Goal: Check status: Check status

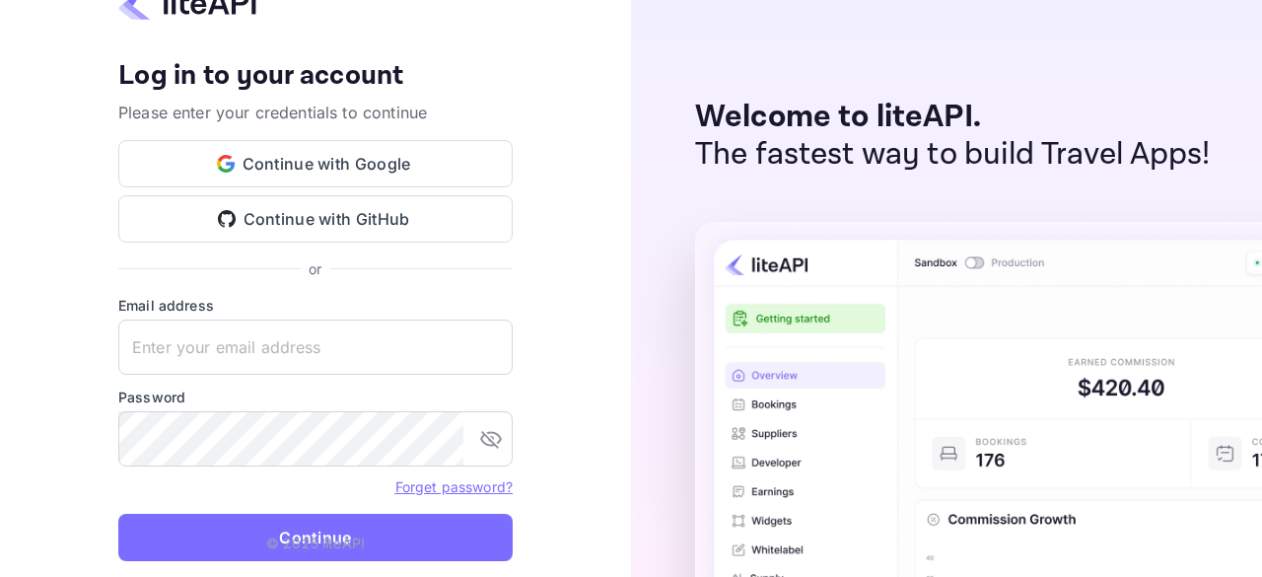
type input "[EMAIL_ADDRESS][DOMAIN_NAME]"
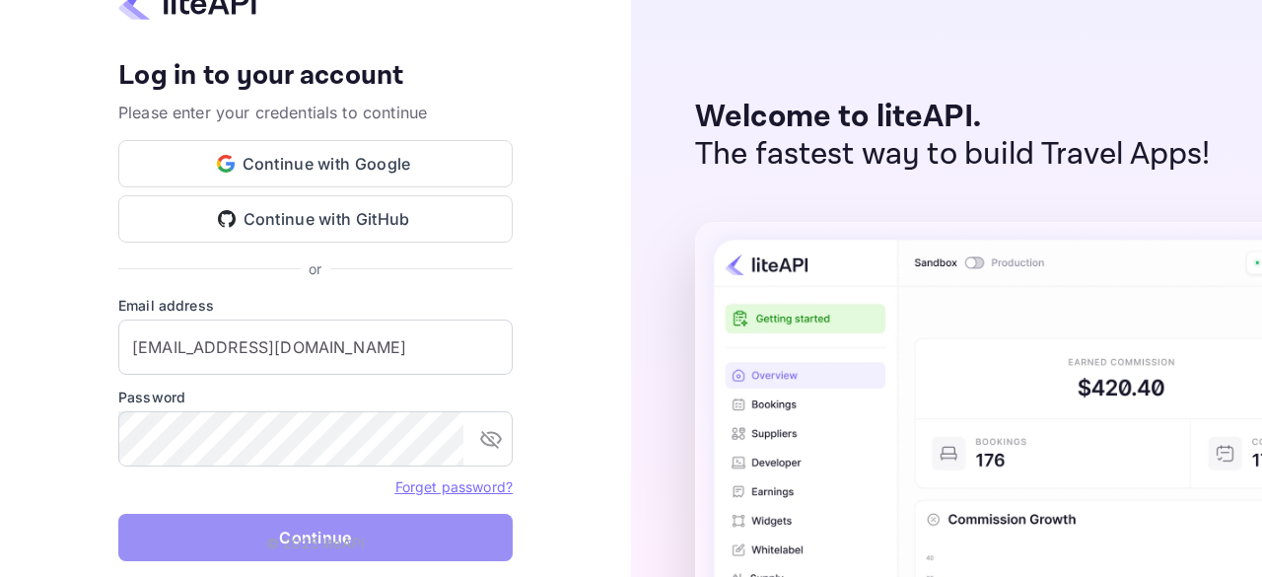
click at [329, 532] on button "Continue" at bounding box center [315, 537] width 394 height 47
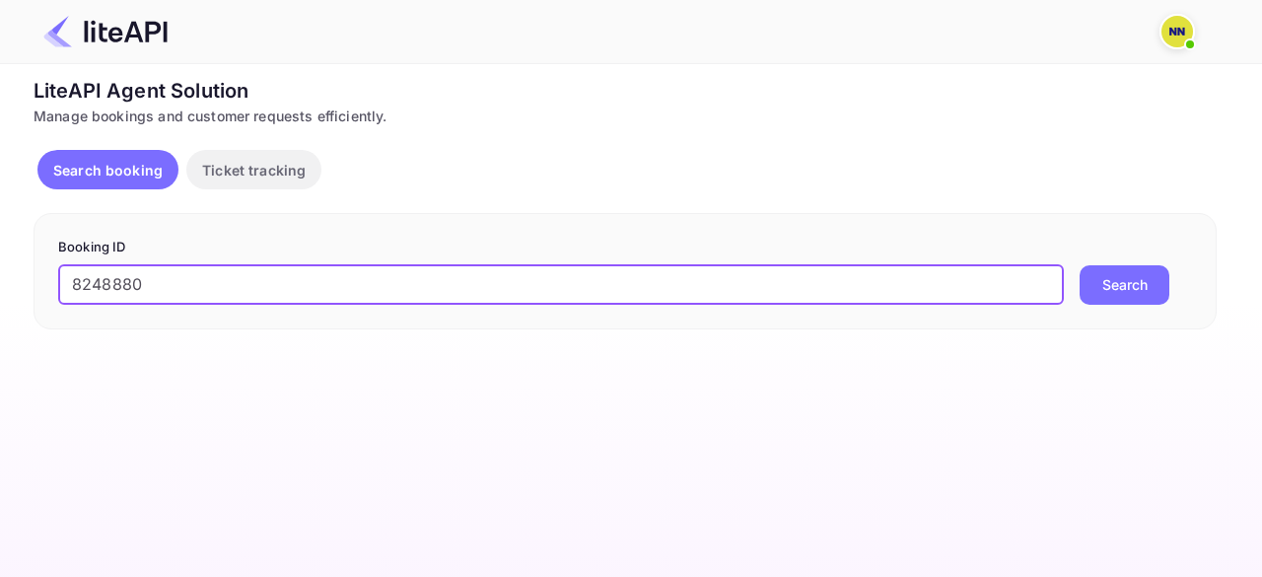
type input "8248880"
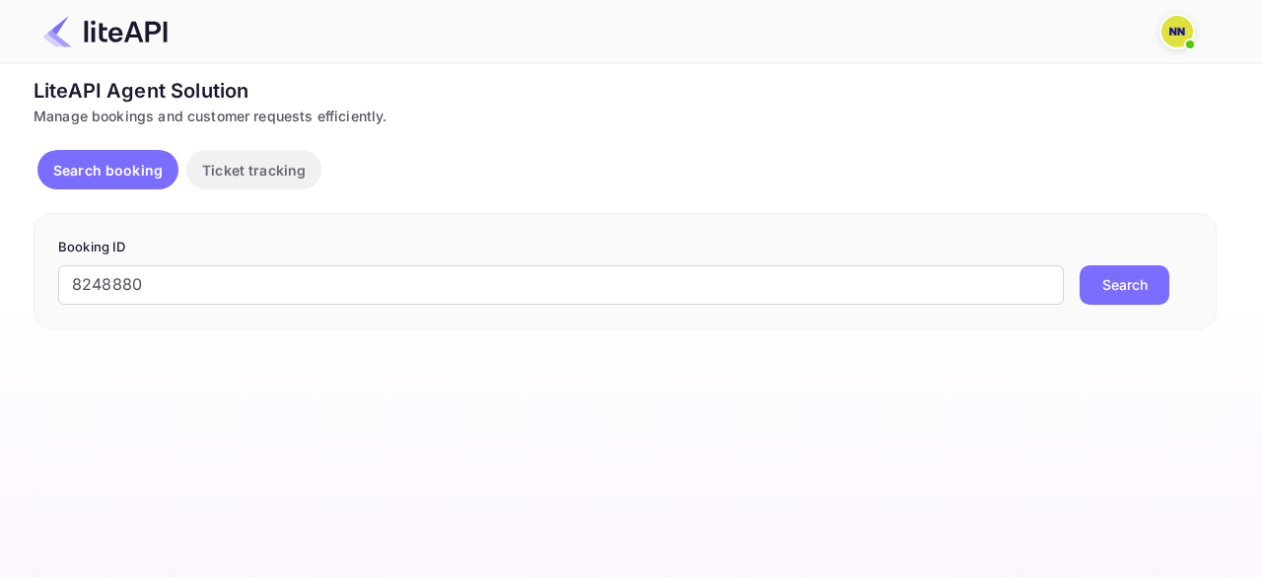
click at [1098, 275] on button "Search" at bounding box center [1125, 284] width 90 height 39
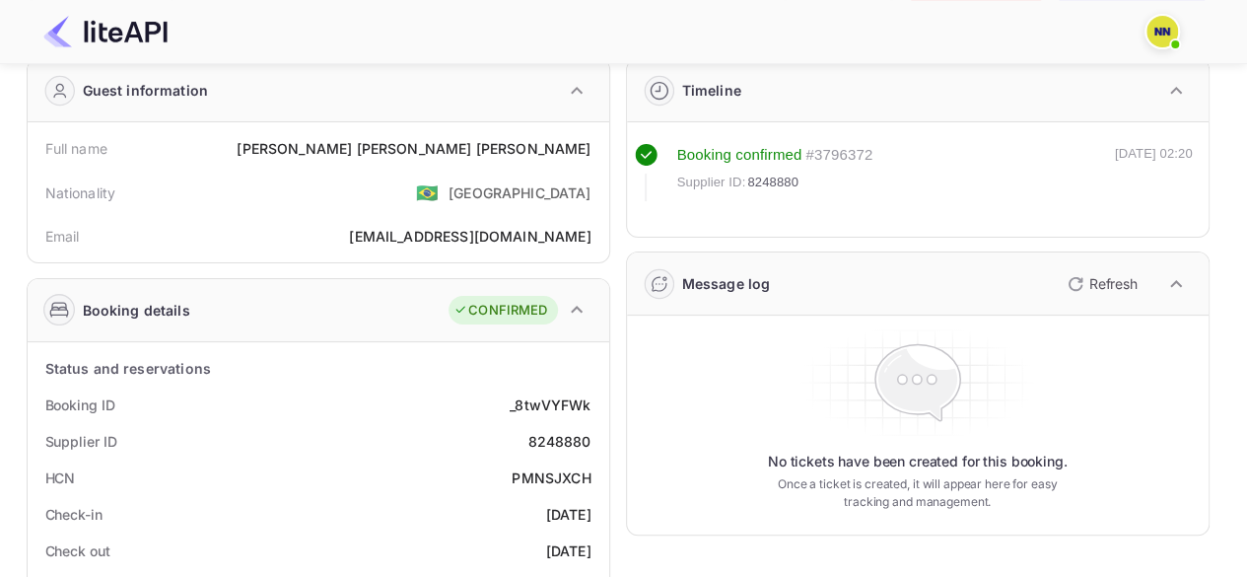
scroll to position [197, 0]
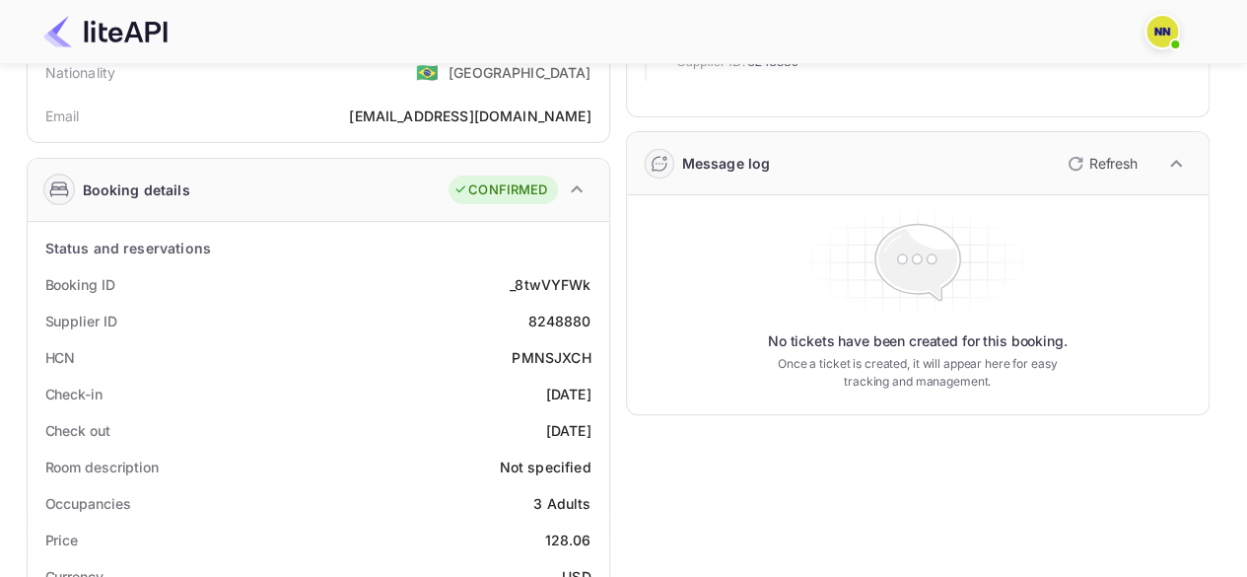
click at [543, 358] on div "PMNSJXCH" at bounding box center [551, 357] width 79 height 21
copy div "PMNSJXCH"
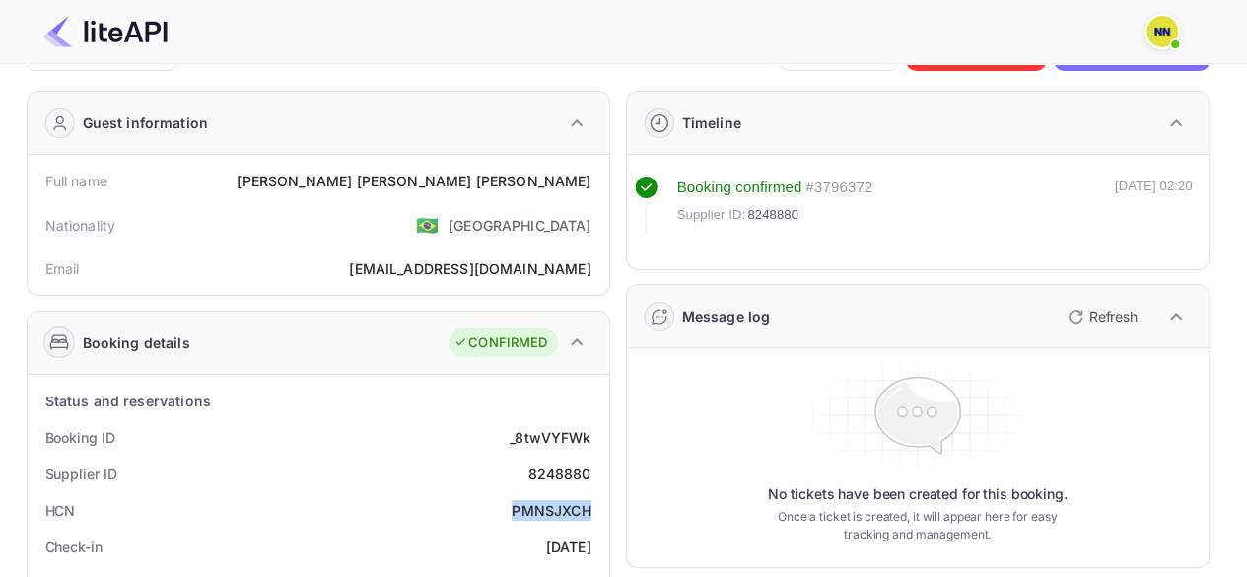
scroll to position [0, 0]
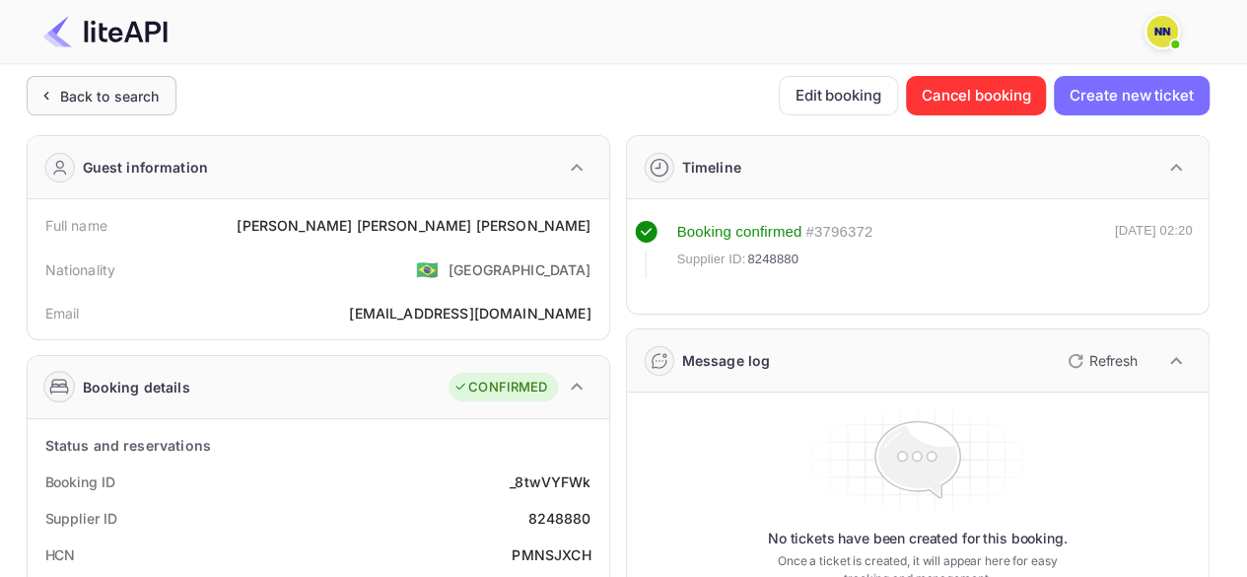
click at [90, 88] on div "Back to search" at bounding box center [110, 96] width 100 height 21
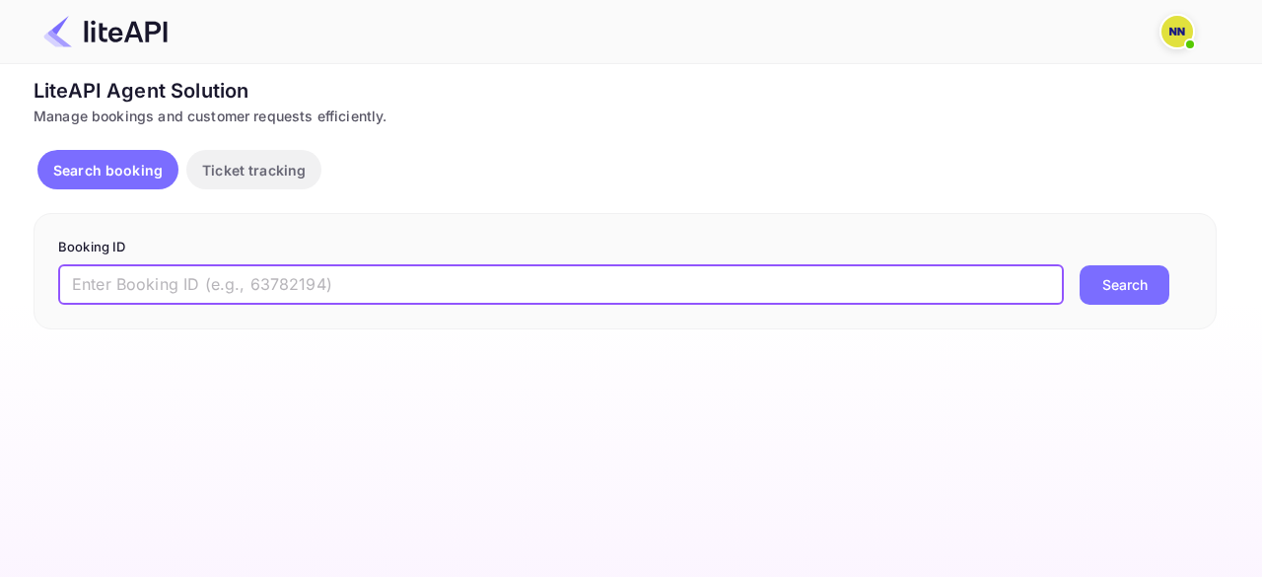
click at [251, 283] on input "text" at bounding box center [561, 284] width 1006 height 39
paste input "8007558"
type input "8007558"
click at [1122, 292] on button "Search" at bounding box center [1125, 284] width 90 height 39
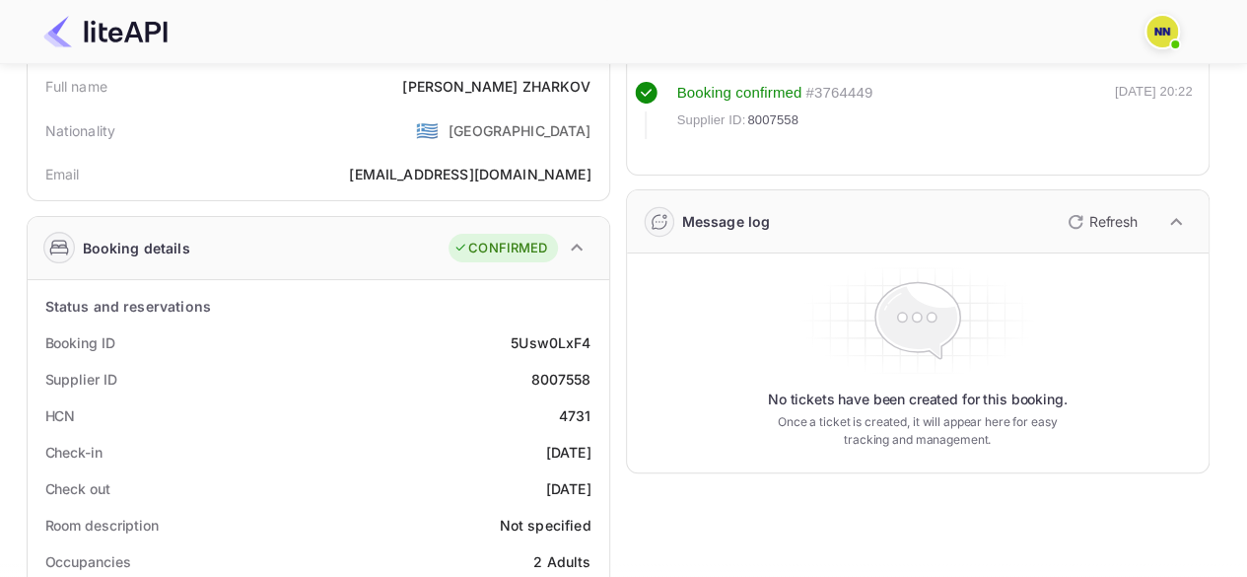
scroll to position [296, 0]
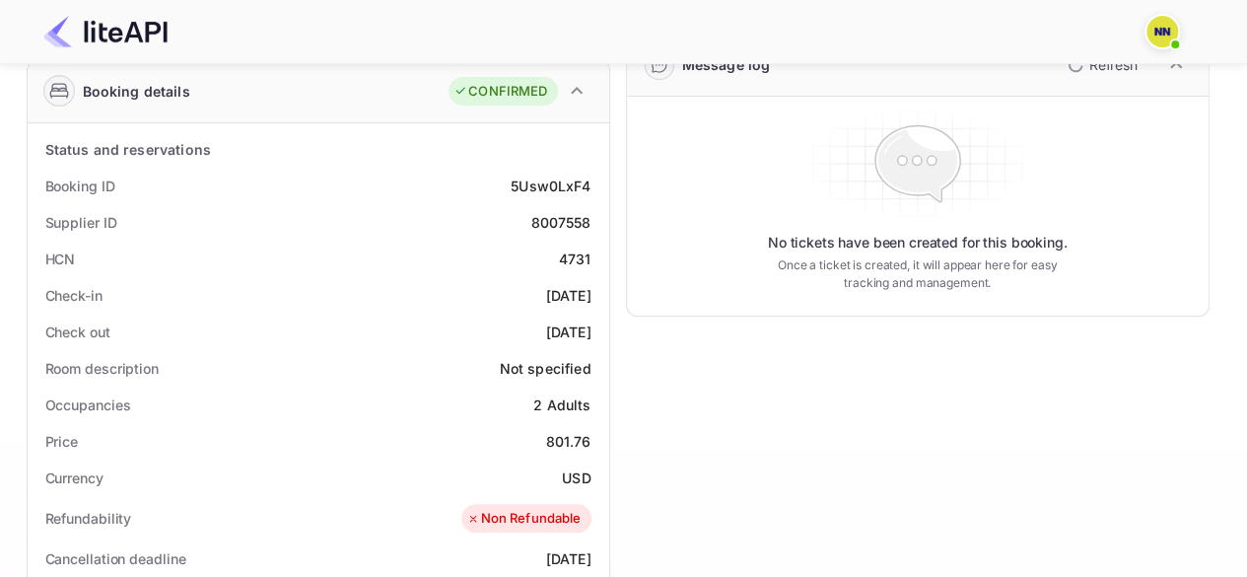
click at [572, 255] on div "4731" at bounding box center [575, 258] width 33 height 21
copy div "4731"
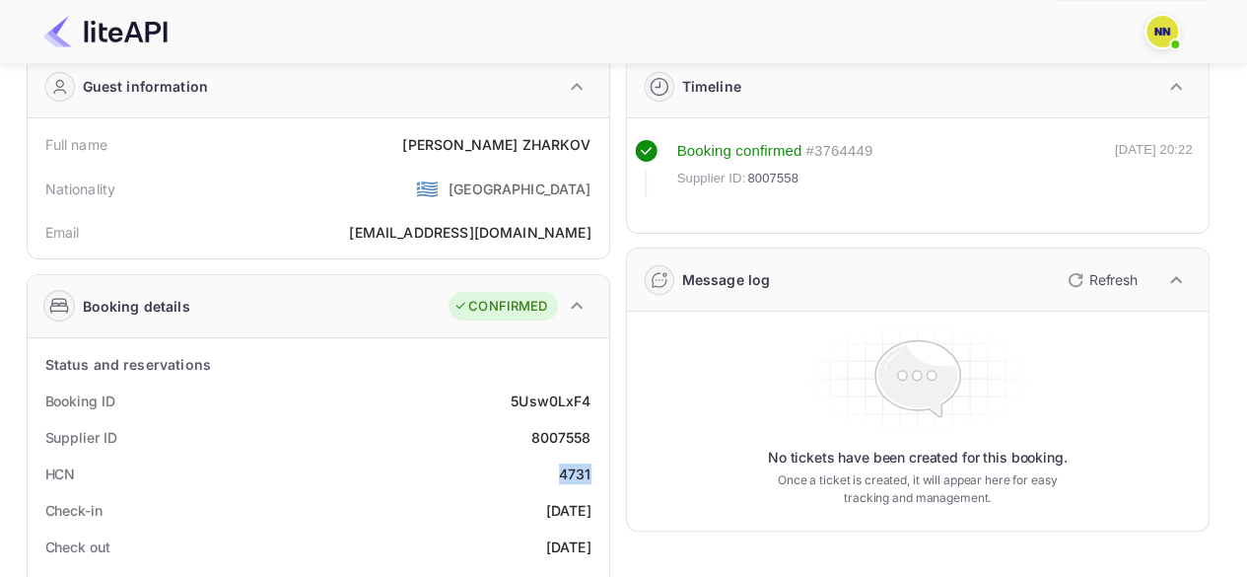
scroll to position [0, 0]
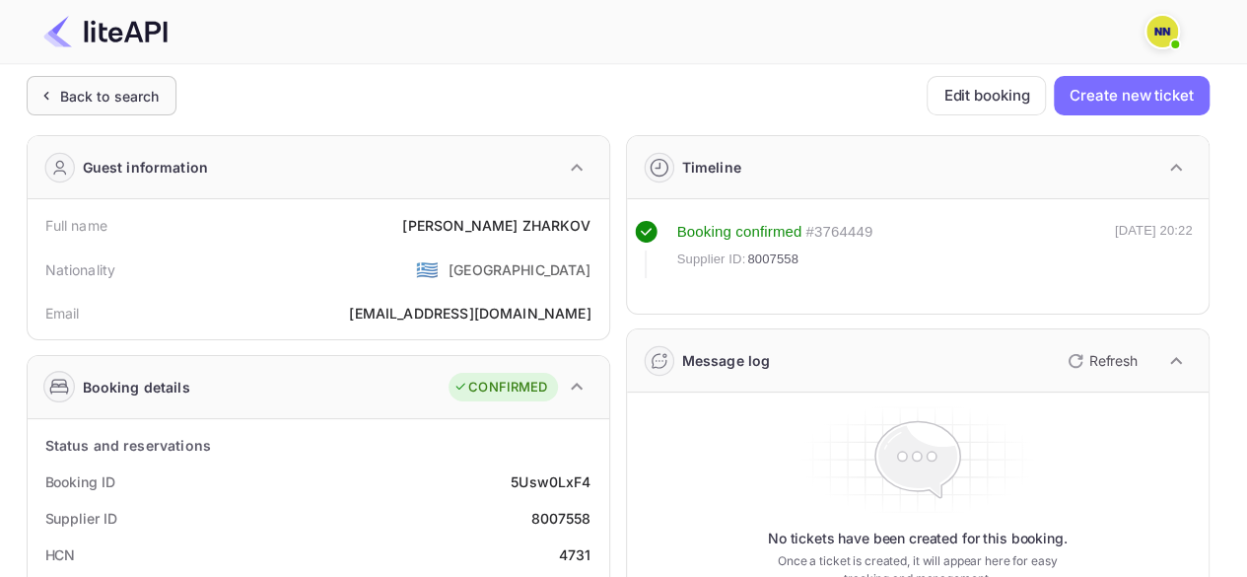
click at [89, 96] on div "Back to search" at bounding box center [110, 96] width 100 height 21
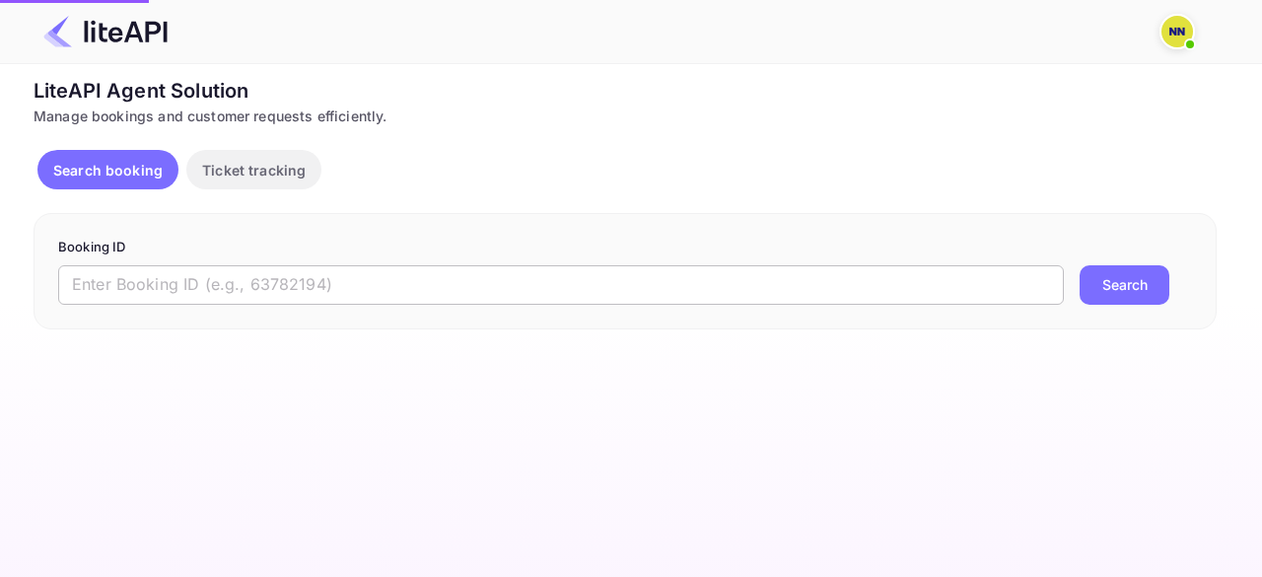
click at [145, 281] on input "text" at bounding box center [561, 284] width 1006 height 39
paste input "7783534"
click at [1110, 283] on button "Search" at bounding box center [1125, 284] width 90 height 39
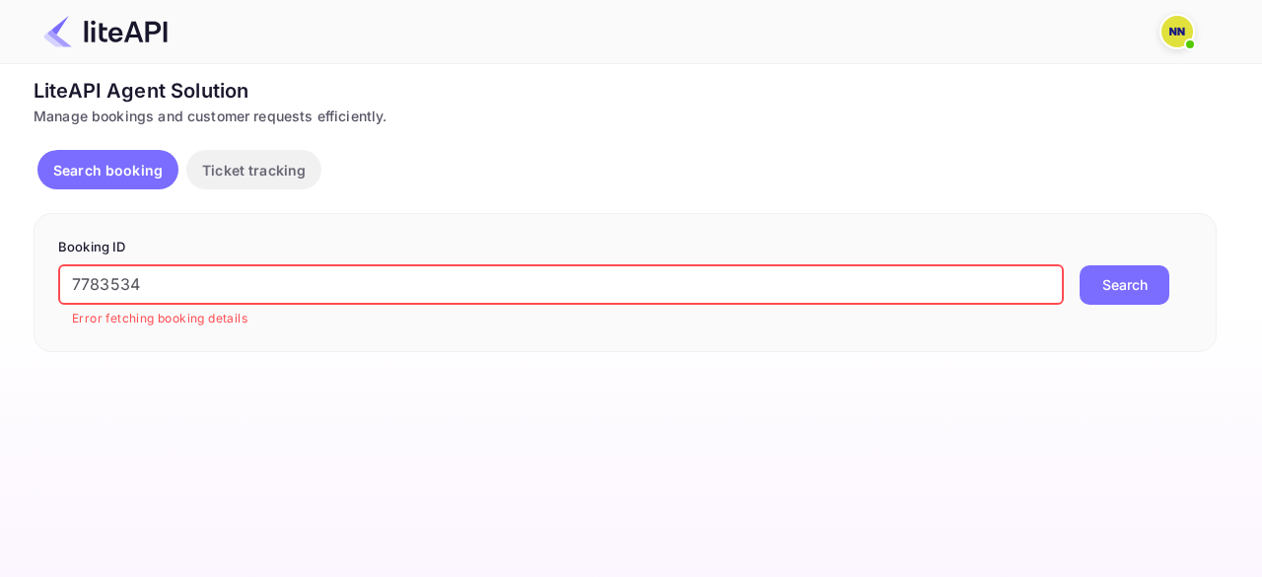
click at [0, 291] on div "Unsaved Changes Ticket Affiliate URL [URL][DOMAIN_NAME] Business partner name N…" at bounding box center [619, 208] width 1239 height 288
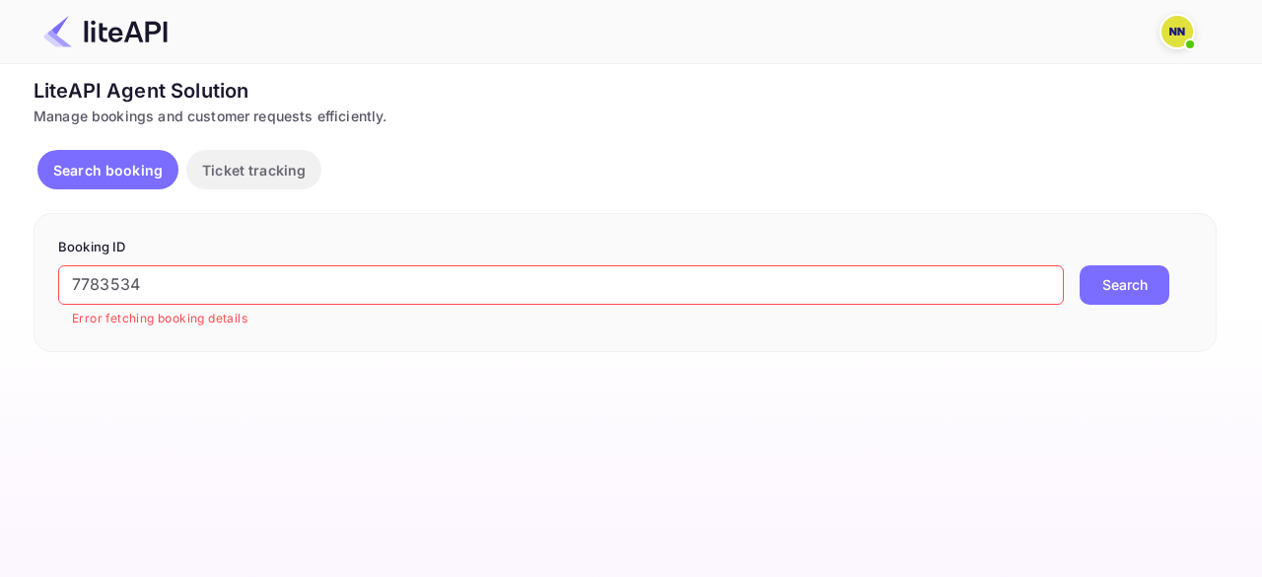
drag, startPoint x: 1132, startPoint y: 291, endPoint x: 1148, endPoint y: 288, distance: 16.1
click at [1132, 291] on button "Search" at bounding box center [1125, 284] width 90 height 39
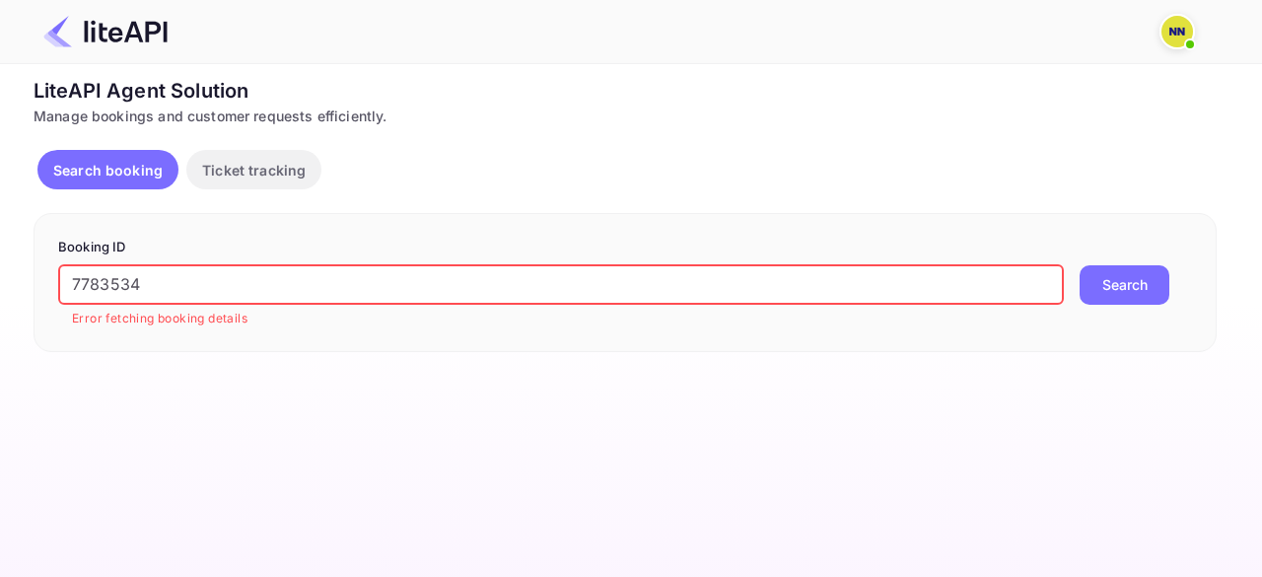
drag, startPoint x: 88, startPoint y: 307, endPoint x: 0, endPoint y: 309, distance: 87.8
click at [0, 309] on div "Unsaved Changes Ticket Affiliate URL [URL][DOMAIN_NAME] Business partner name N…" at bounding box center [619, 208] width 1239 height 288
paste input "qQ1QS3t3P"
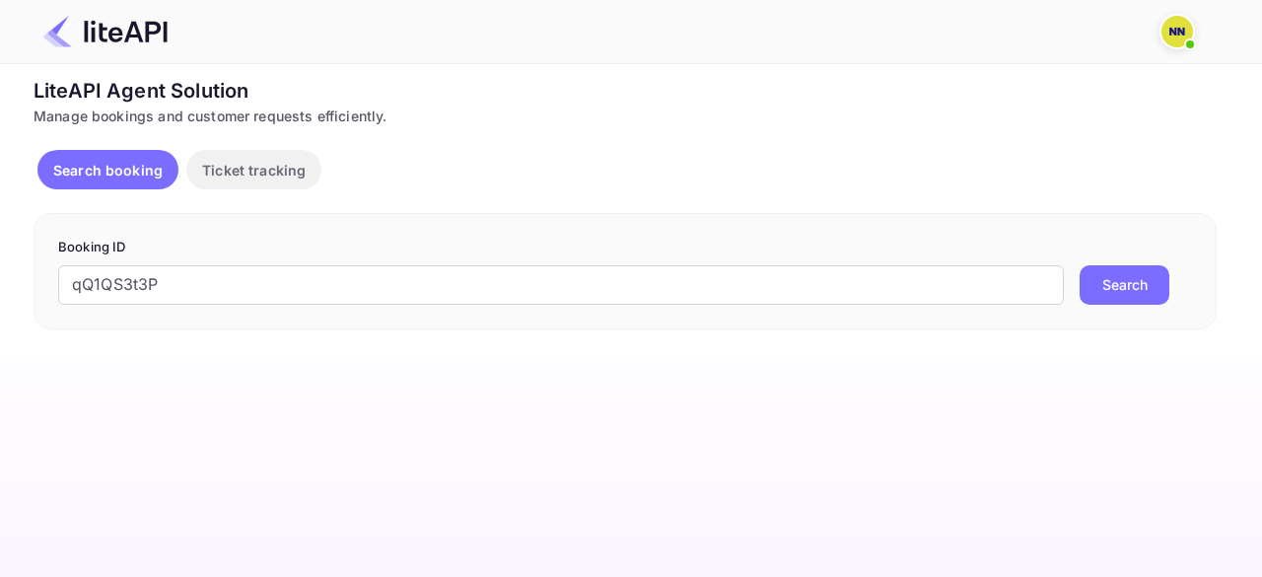
click at [1116, 289] on button "Search" at bounding box center [1125, 284] width 90 height 39
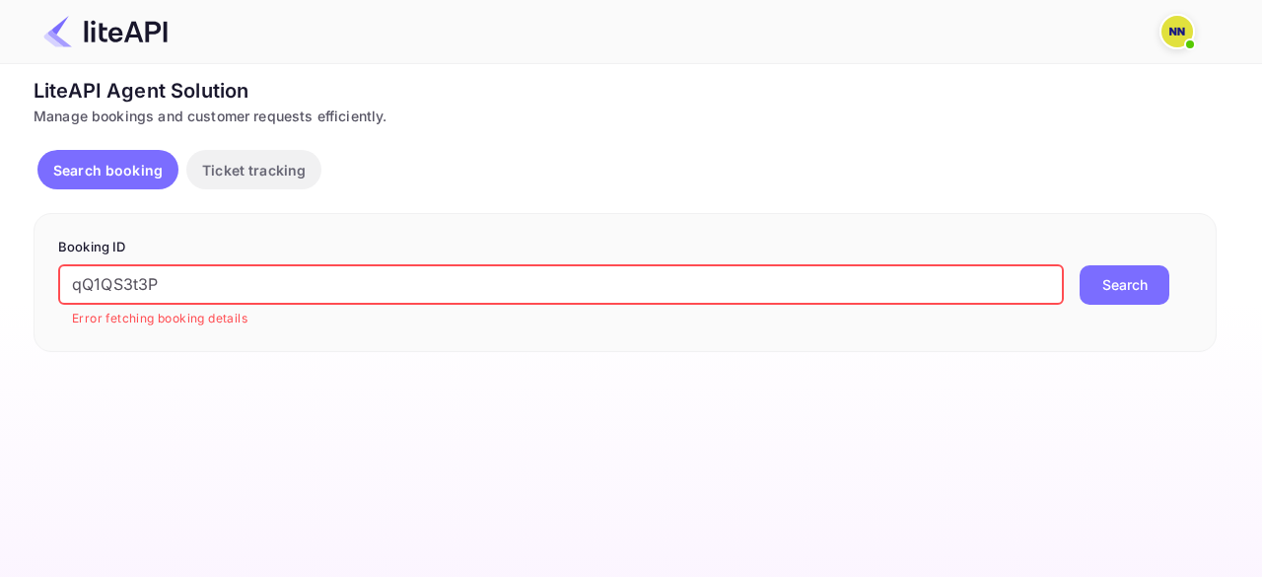
drag, startPoint x: 248, startPoint y: 281, endPoint x: 0, endPoint y: 281, distance: 248.5
click at [0, 281] on div "Unsaved Changes Ticket Affiliate URL [URL][DOMAIN_NAME] Business partner name N…" at bounding box center [619, 208] width 1239 height 288
paste input "5380791"
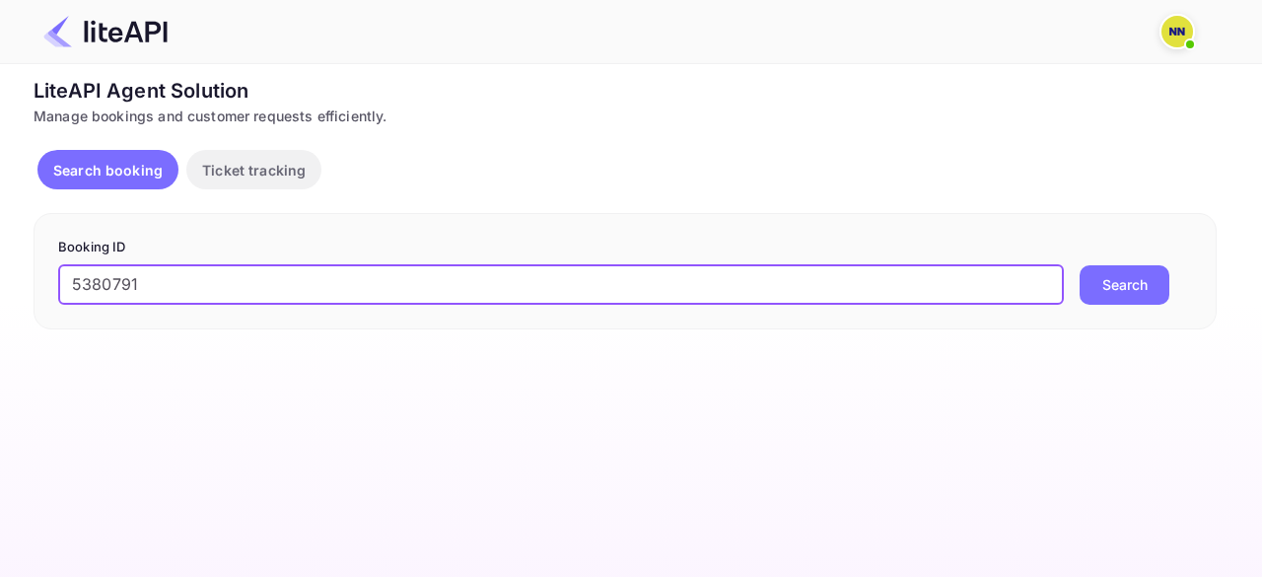
click at [1136, 290] on button "Search" at bounding box center [1125, 284] width 90 height 39
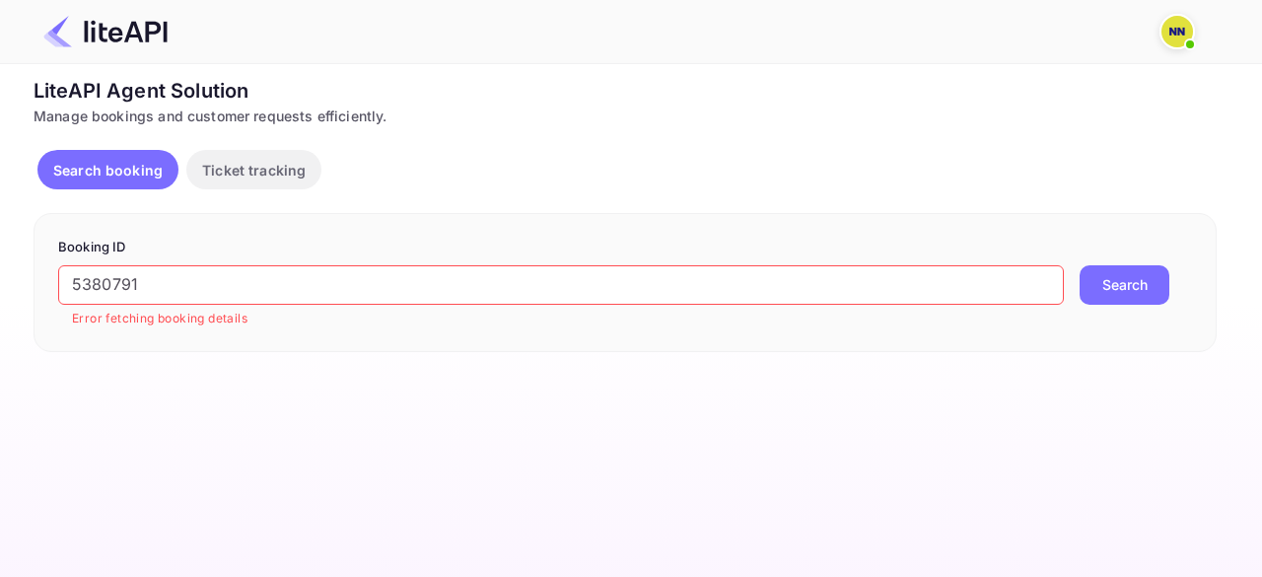
click at [0, 285] on div "Unsaved Changes Ticket Affiliate URL [URL][DOMAIN_NAME] Business partner name N…" at bounding box center [619, 208] width 1239 height 288
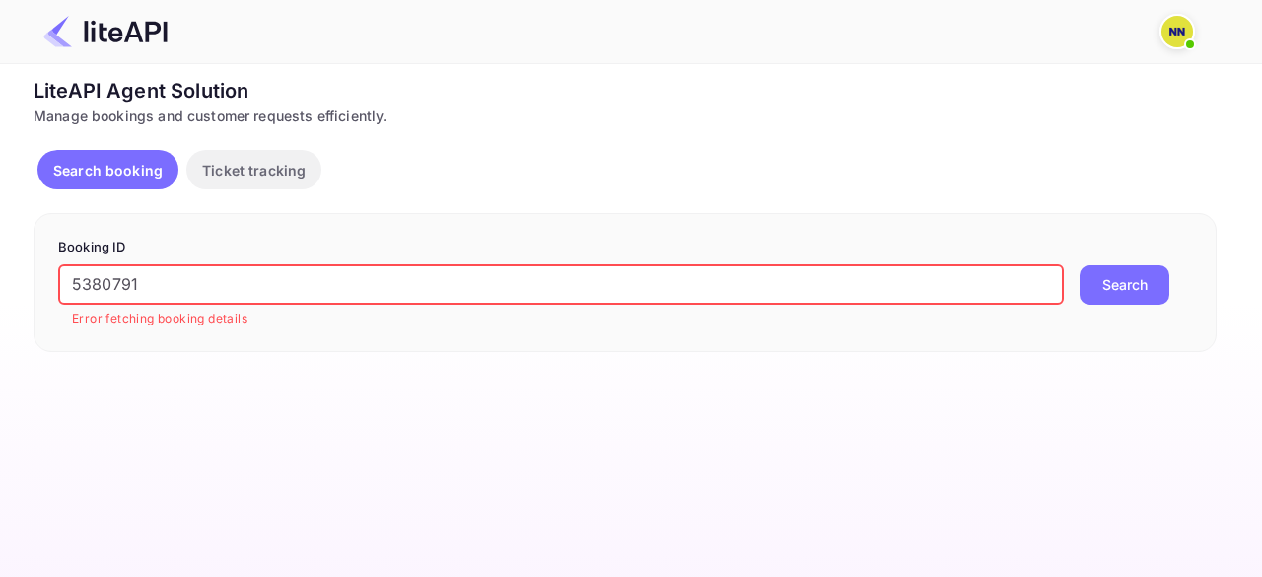
paste input "812645"
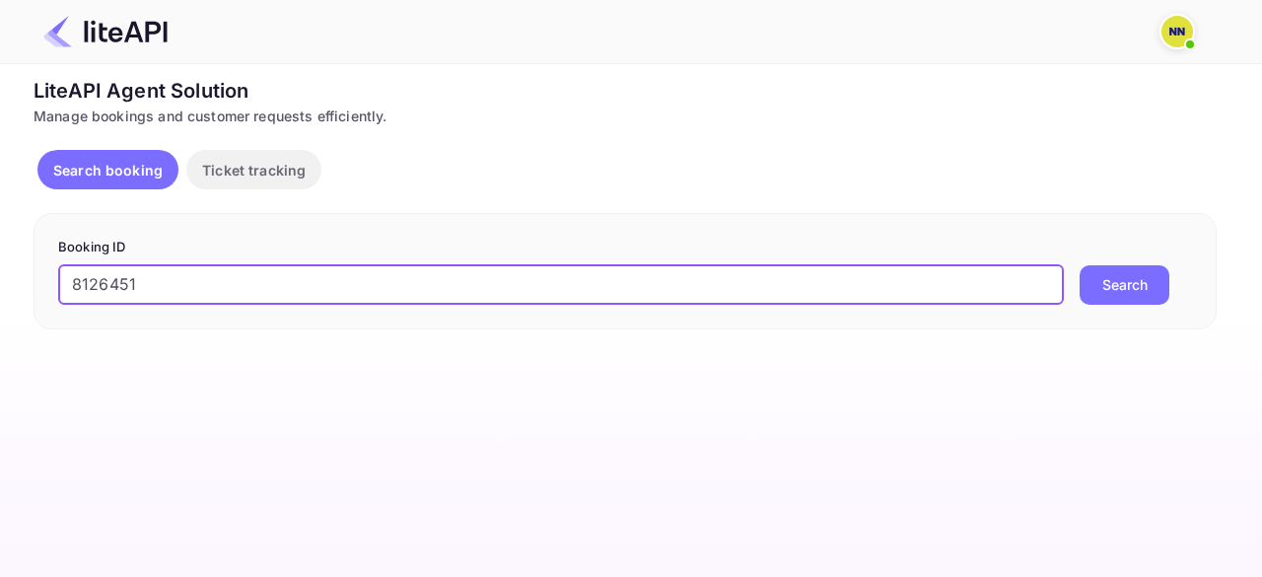
type input "8126451"
click at [1123, 291] on button "Search" at bounding box center [1125, 284] width 90 height 39
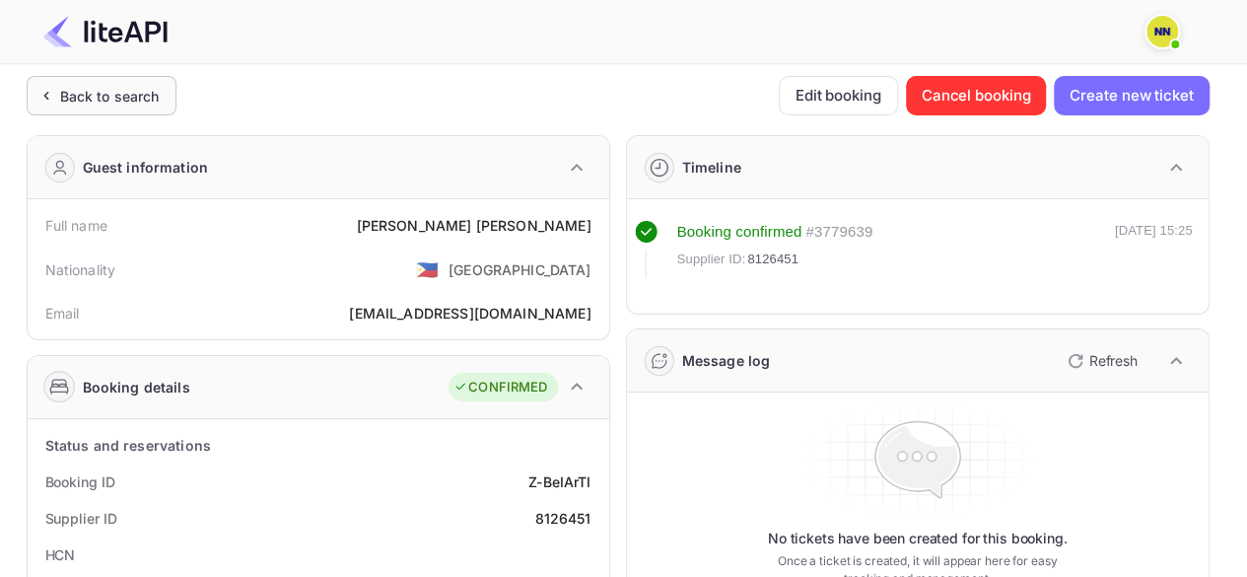
click at [110, 104] on div "Back to search" at bounding box center [110, 96] width 100 height 21
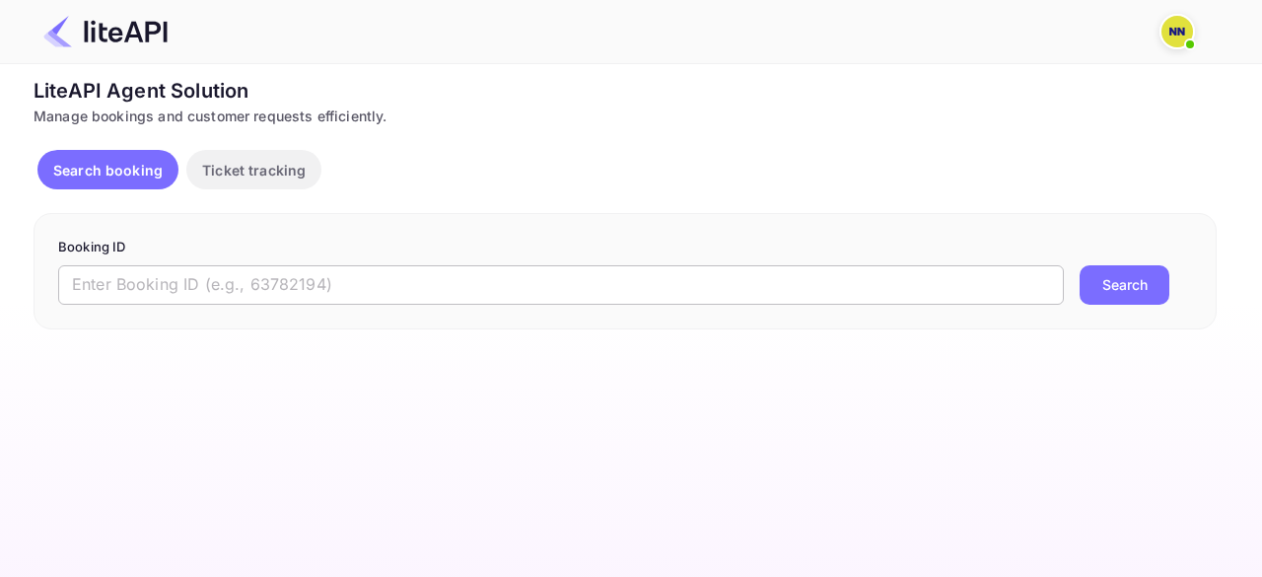
click at [319, 276] on input "text" at bounding box center [561, 284] width 1006 height 39
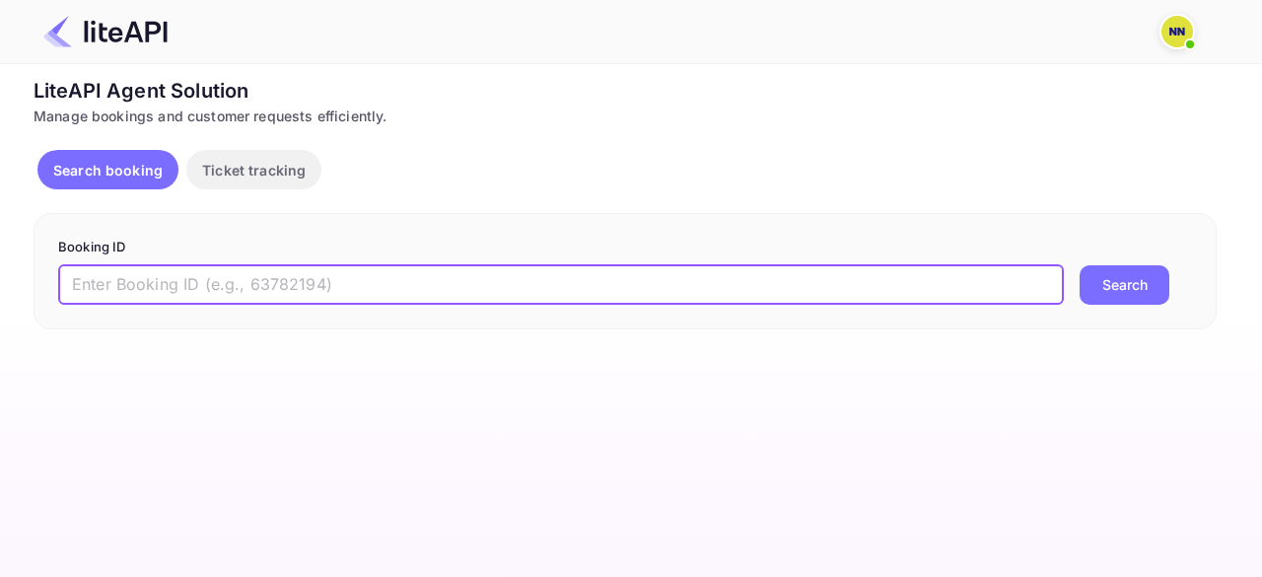
paste input "8589896"
type input "8589896"
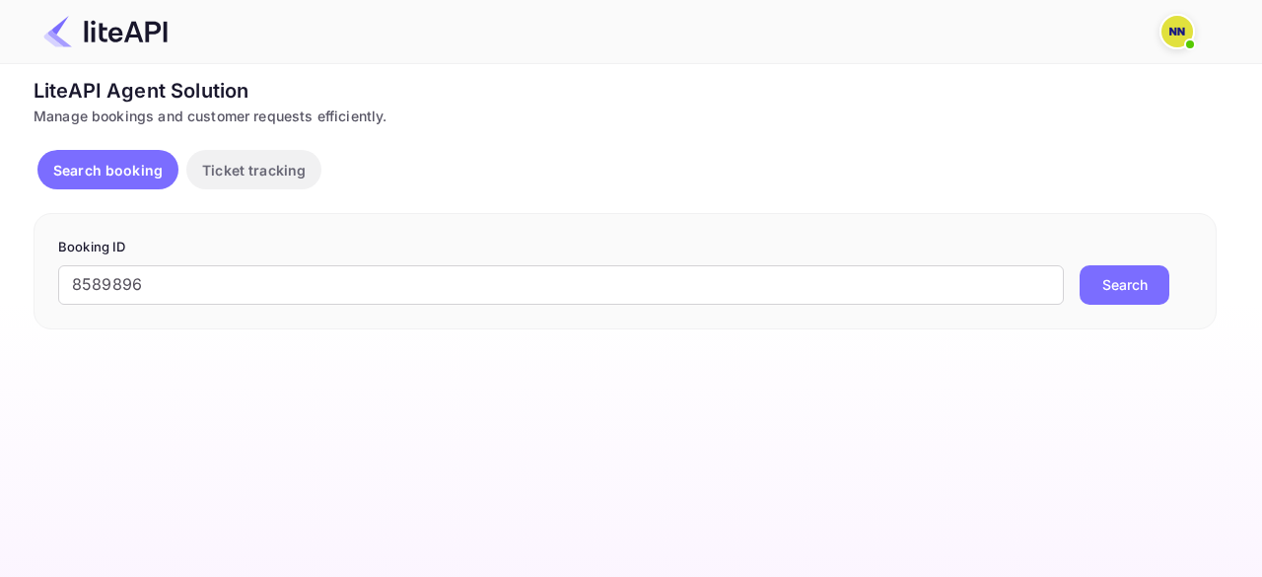
click at [1111, 283] on button "Search" at bounding box center [1125, 284] width 90 height 39
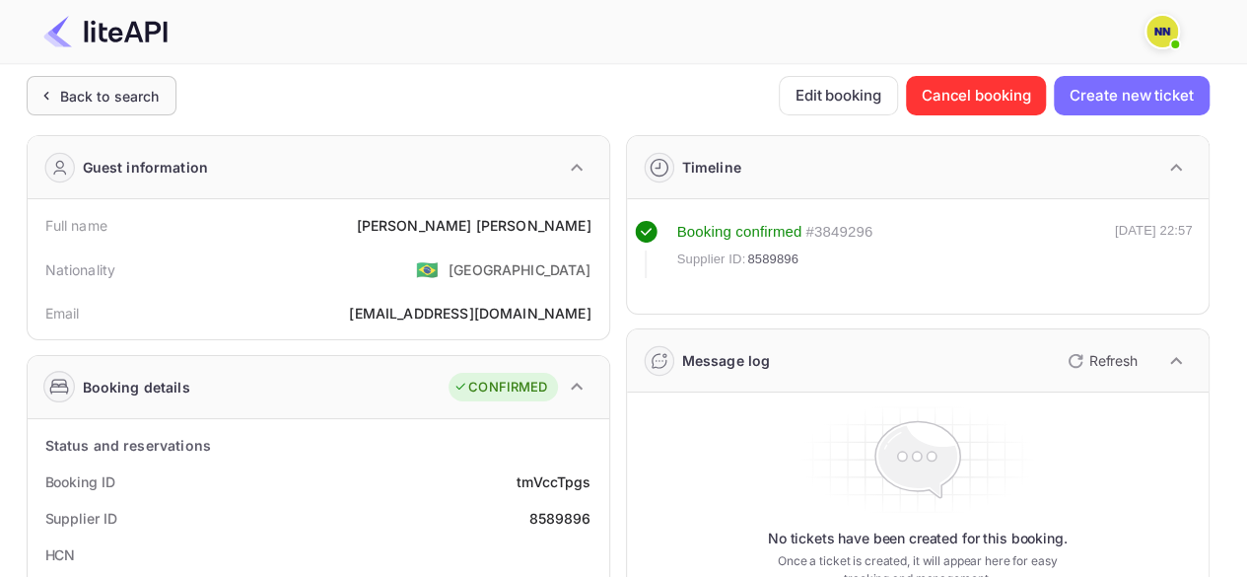
click at [114, 95] on div "Back to search" at bounding box center [110, 96] width 100 height 21
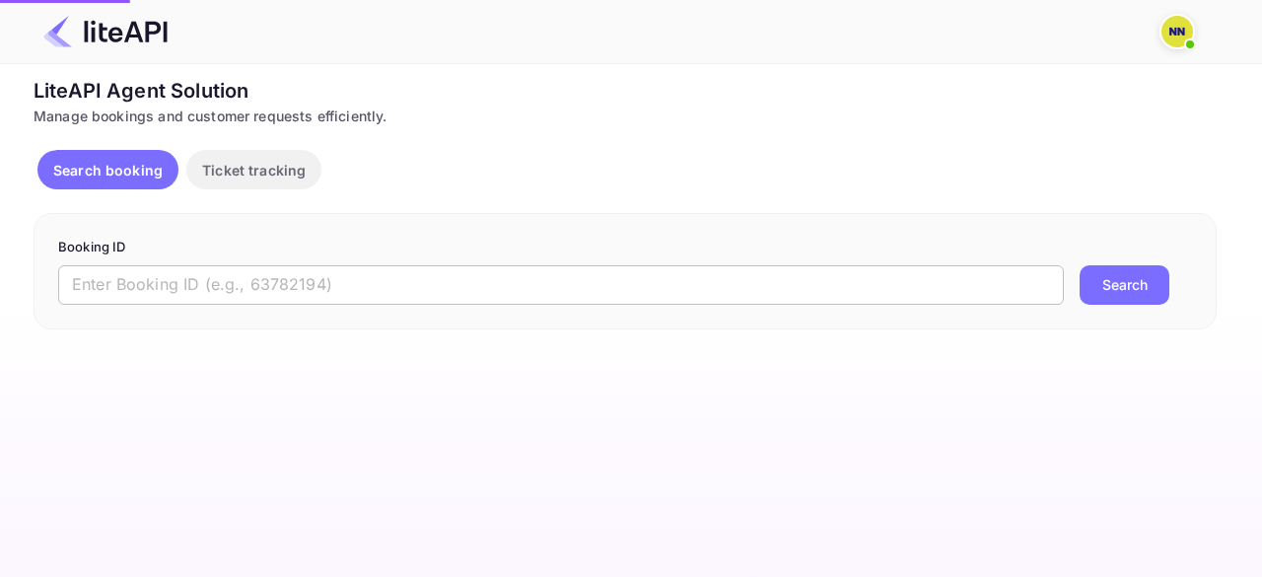
drag, startPoint x: 170, startPoint y: 277, endPoint x: 181, endPoint y: 269, distance: 14.2
click at [169, 277] on input "text" at bounding box center [561, 284] width 1006 height 39
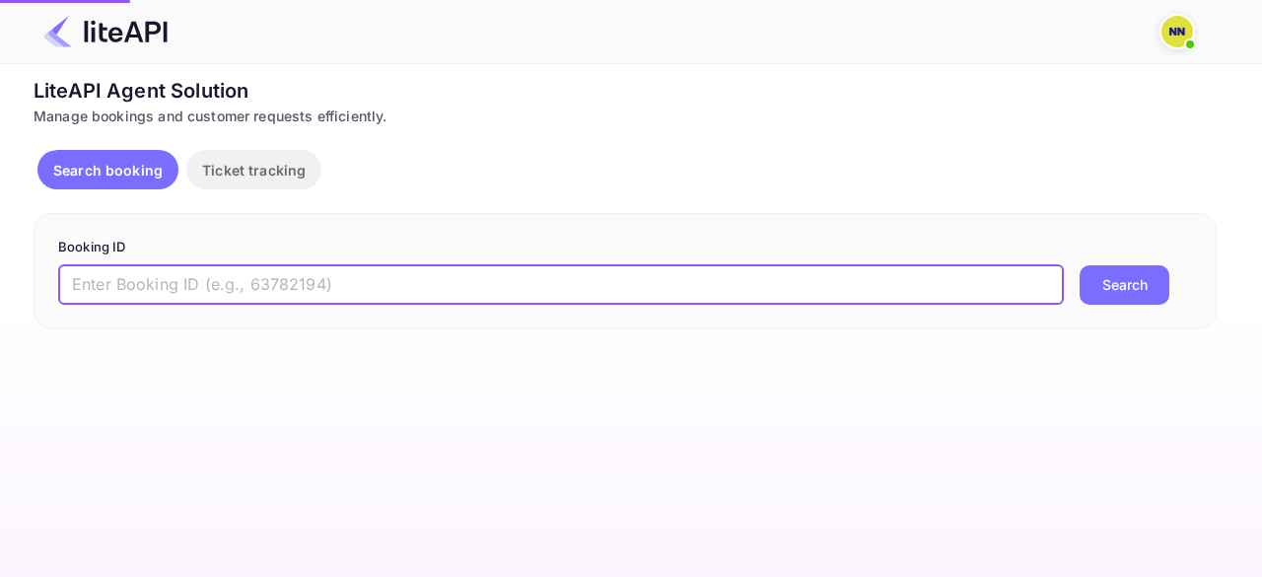
paste input "8659607"
type input "8659607"
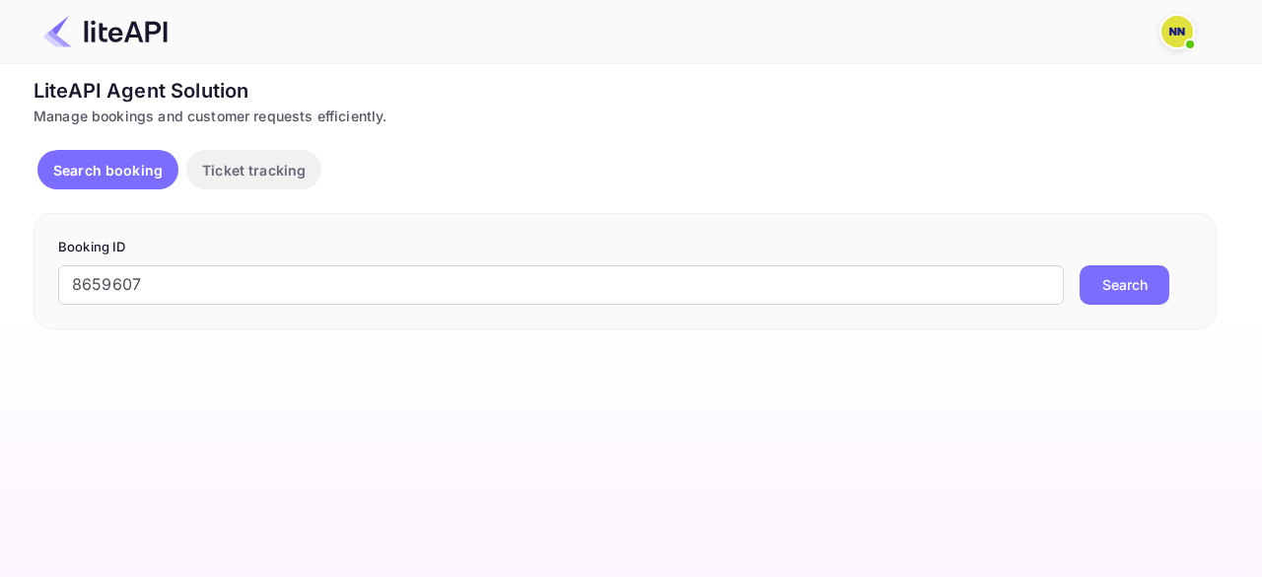
click at [1132, 293] on button "Search" at bounding box center [1125, 284] width 90 height 39
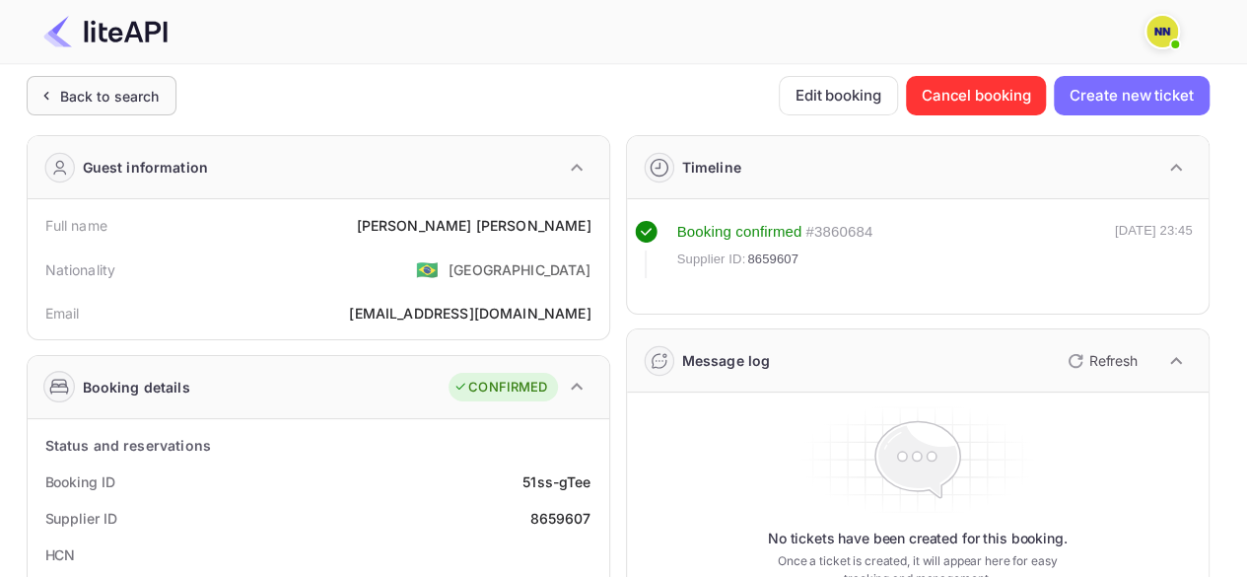
click at [100, 96] on div "Back to search" at bounding box center [110, 96] width 100 height 21
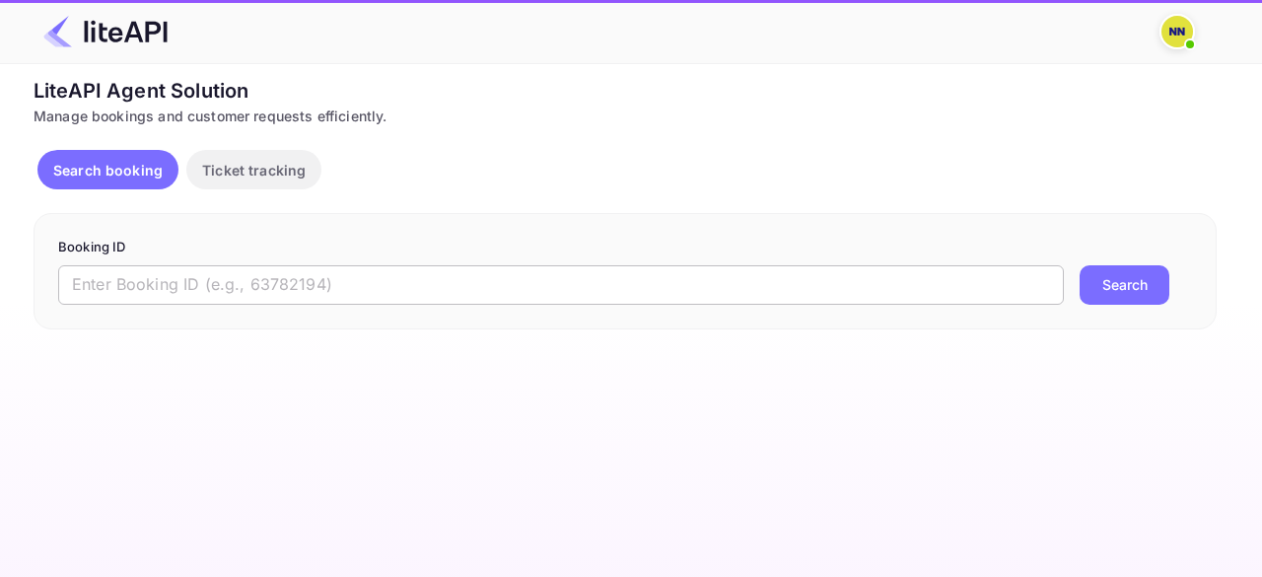
click at [225, 270] on input "text" at bounding box center [561, 284] width 1006 height 39
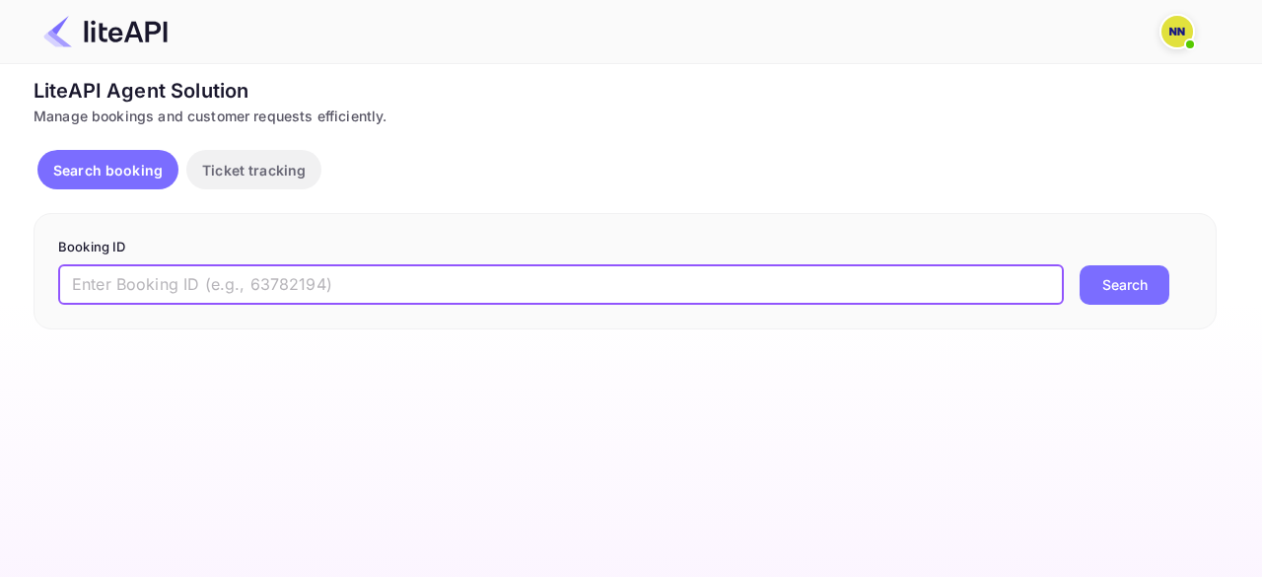
paste input "jWgQ-7ABy"
type input "jWgQ-7ABy"
click at [1094, 295] on button "Search" at bounding box center [1125, 284] width 90 height 39
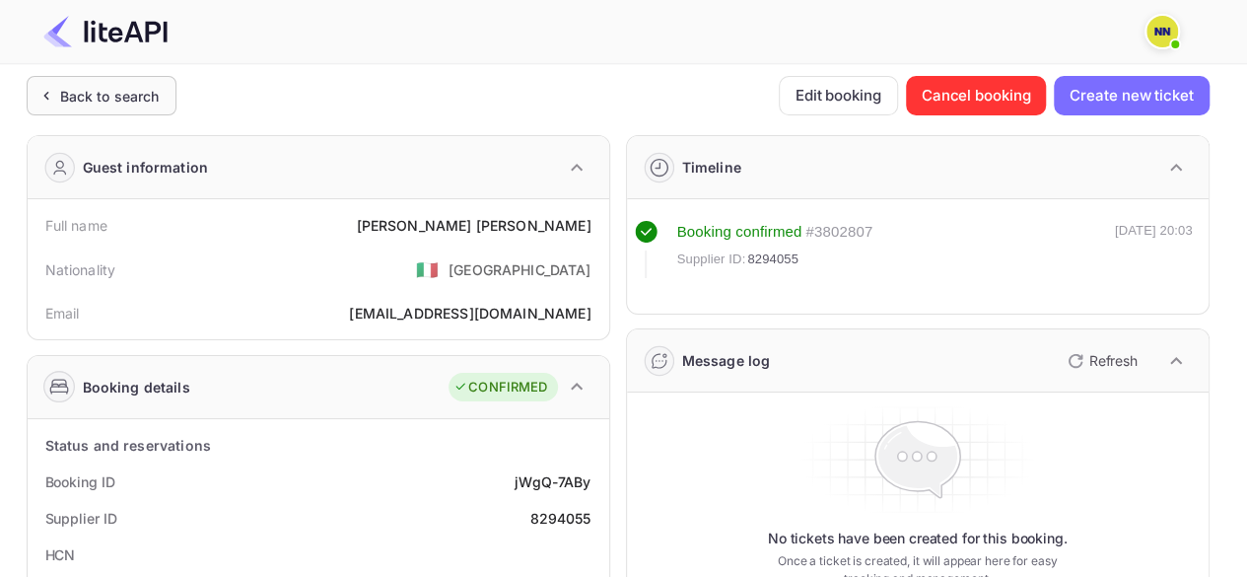
click at [124, 94] on div "Back to search" at bounding box center [110, 96] width 100 height 21
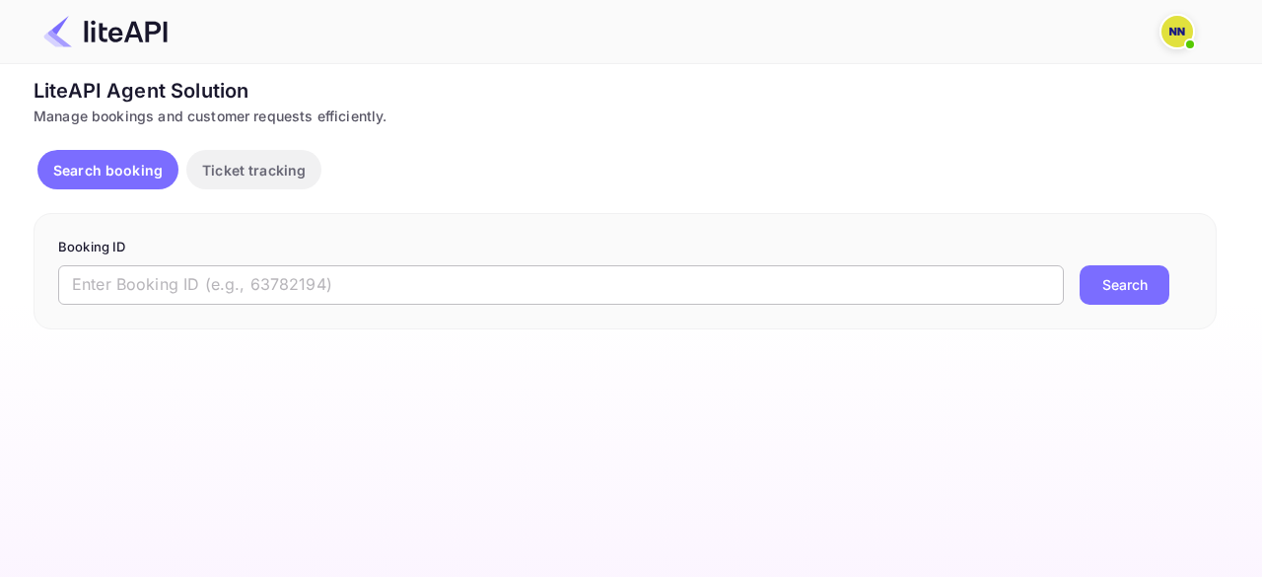
click at [174, 281] on input "text" at bounding box center [561, 284] width 1006 height 39
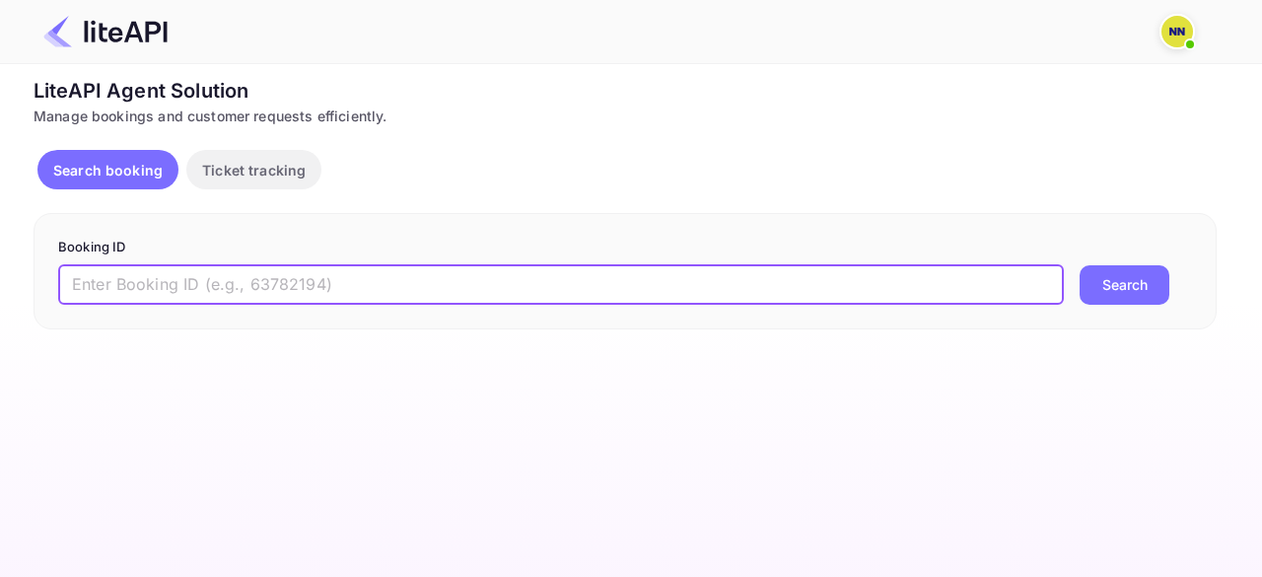
paste input "7Aou8t9qq"
type input "7Aou8t9qq"
click at [1083, 283] on button "Search" at bounding box center [1125, 284] width 90 height 39
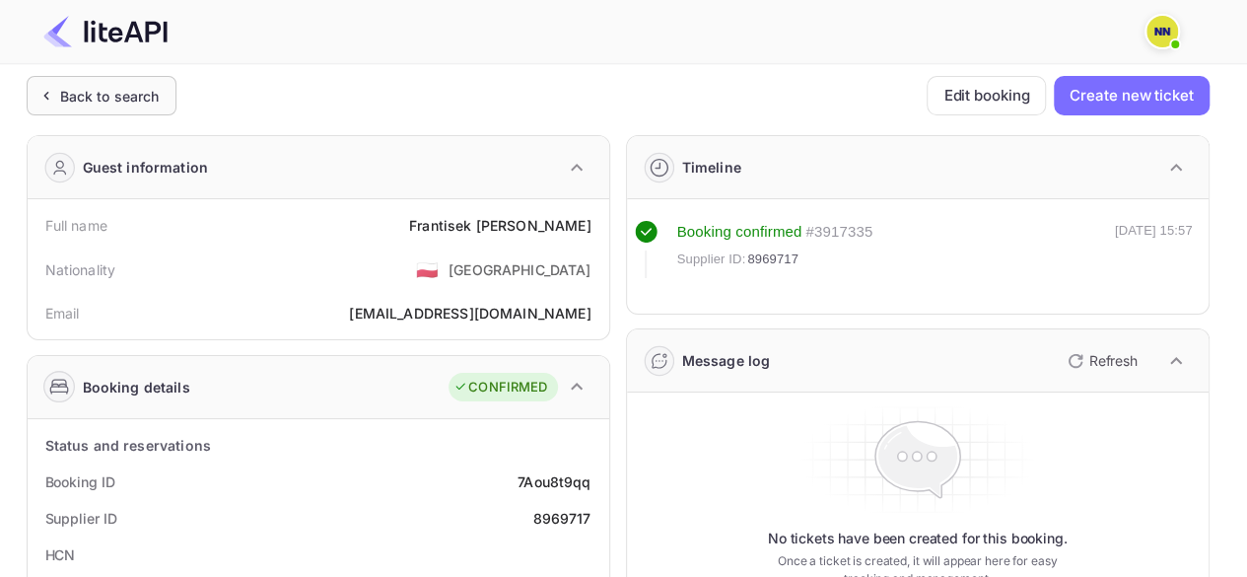
click at [119, 102] on div "Back to search" at bounding box center [110, 96] width 100 height 21
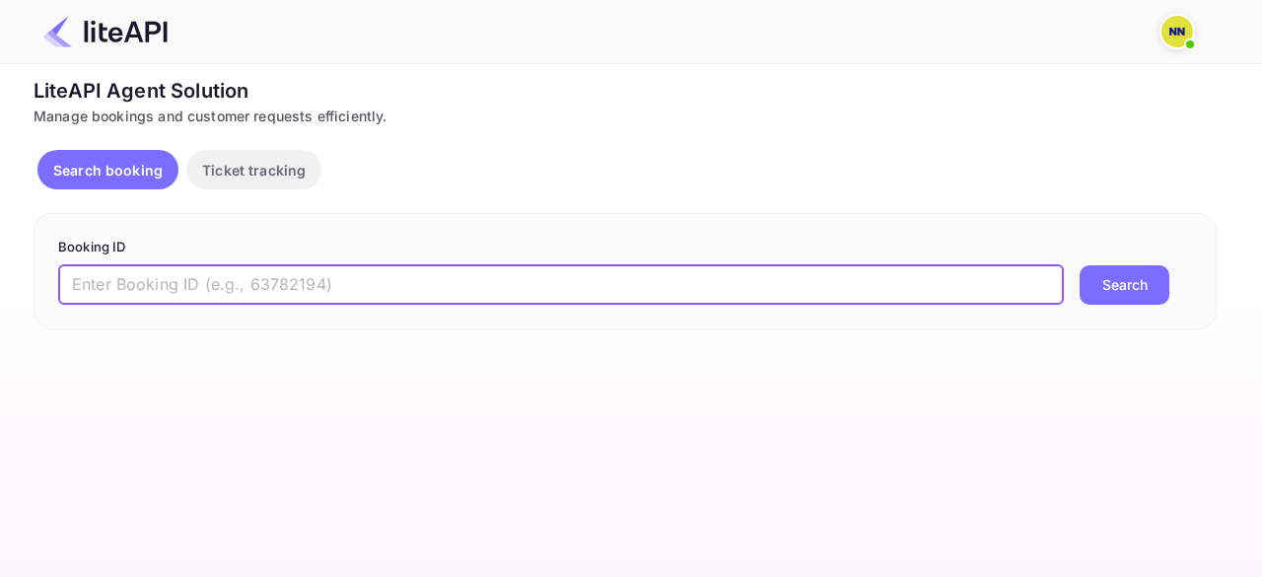
click at [160, 280] on input "text" at bounding box center [561, 284] width 1006 height 39
paste input "Qg6vg8oL6"
type input "Qg6vg8oL6"
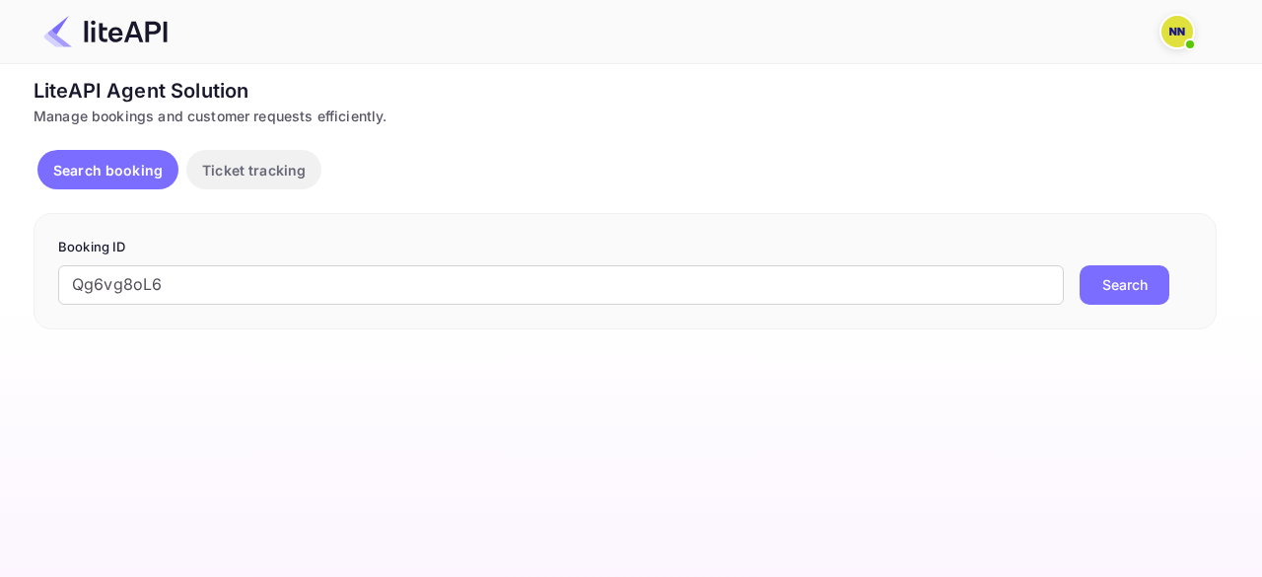
drag, startPoint x: 1091, startPoint y: 296, endPoint x: 1114, endPoint y: 298, distance: 23.7
click at [1092, 296] on button "Search" at bounding box center [1125, 284] width 90 height 39
click at [181, 291] on input "text" at bounding box center [561, 284] width 1006 height 39
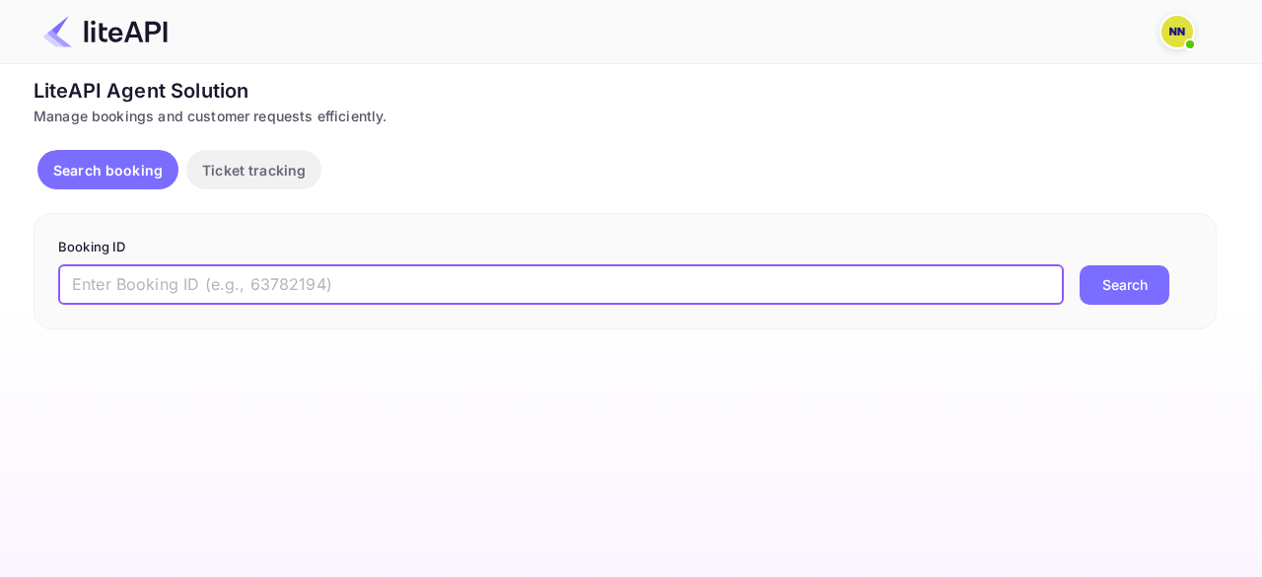
paste input "bGiPicfkI"
type input "bGiPicfkI"
drag, startPoint x: 1104, startPoint y: 291, endPoint x: 1126, endPoint y: 293, distance: 21.8
click at [1104, 290] on button "Search" at bounding box center [1125, 284] width 90 height 39
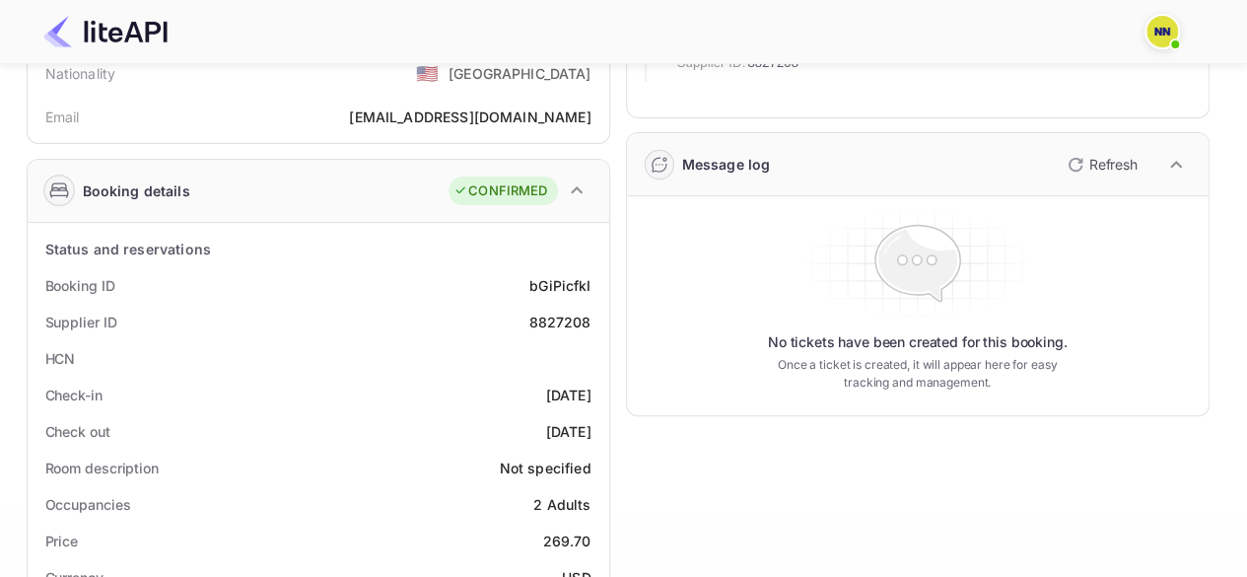
scroll to position [197, 0]
